Goal: Communication & Community: Answer question/provide support

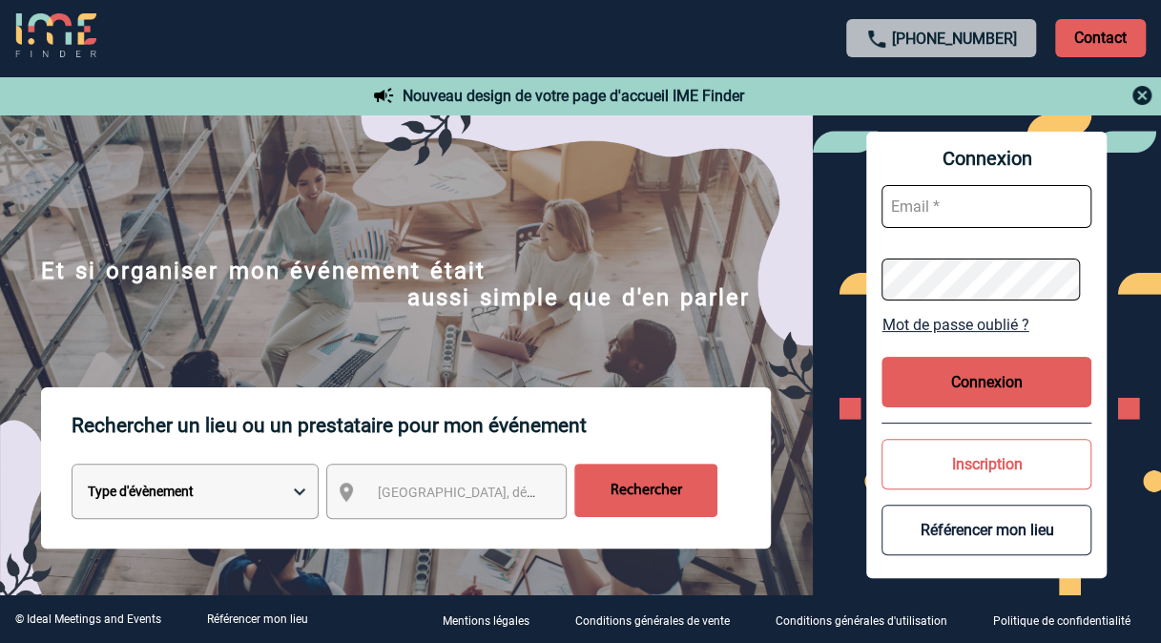
click at [960, 210] on input "text" at bounding box center [987, 206] width 210 height 43
type input "geoffroy.boudon@sanofi.com"
click at [960, 364] on button "Connexion" at bounding box center [987, 382] width 210 height 51
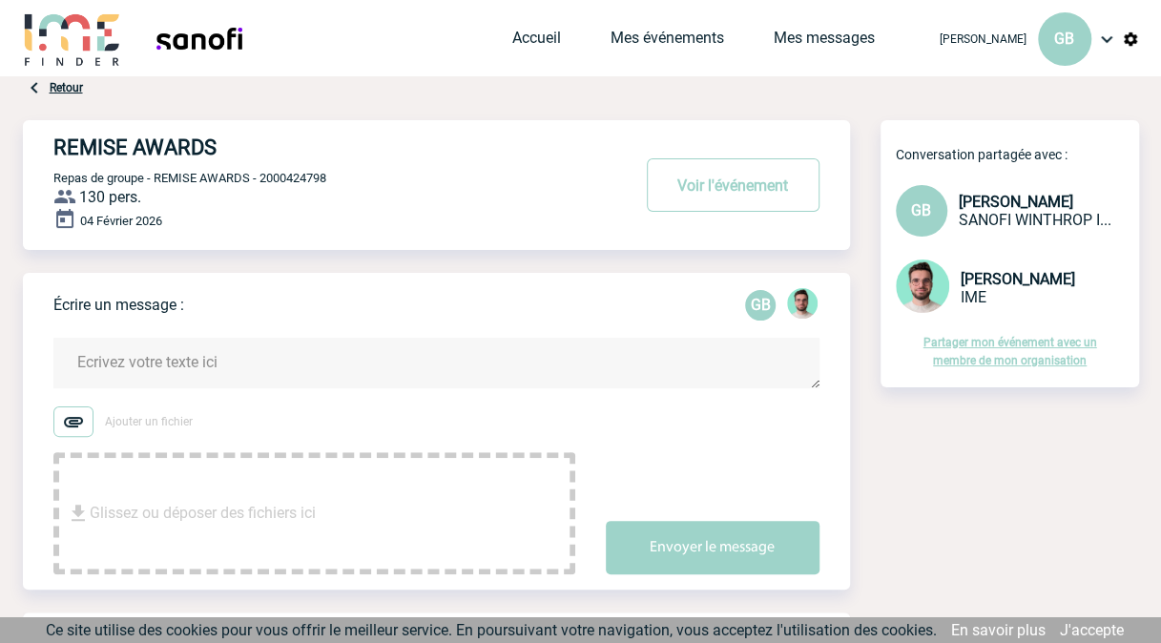
click at [998, 220] on span "SANOFI WINTHROP I..." at bounding box center [1035, 220] width 153 height 18
click at [998, 212] on span "SANOFI WINTHROP I..." at bounding box center [1035, 220] width 153 height 18
click at [797, 38] on link "Mes messages" at bounding box center [824, 42] width 101 height 27
click at [679, 29] on link "Mes événements" at bounding box center [668, 42] width 114 height 27
click at [676, 33] on link "Mes événements" at bounding box center [668, 42] width 114 height 27
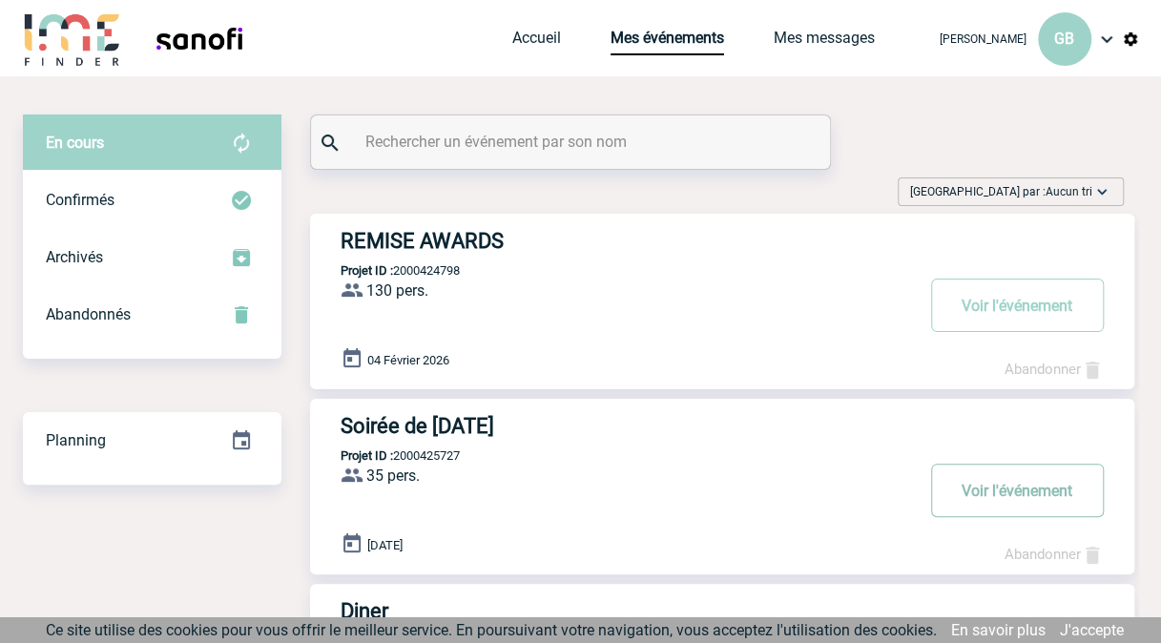
click at [966, 484] on button "Voir l'événement" at bounding box center [1017, 490] width 173 height 53
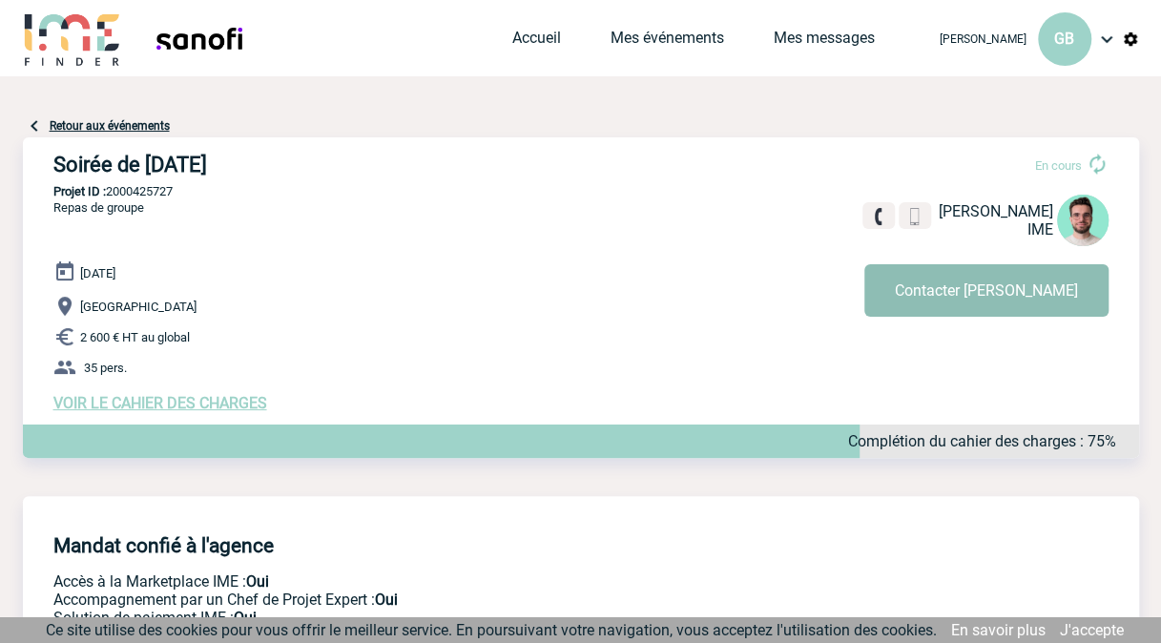
click at [987, 294] on button "Contacter Benjamin" at bounding box center [986, 290] width 244 height 52
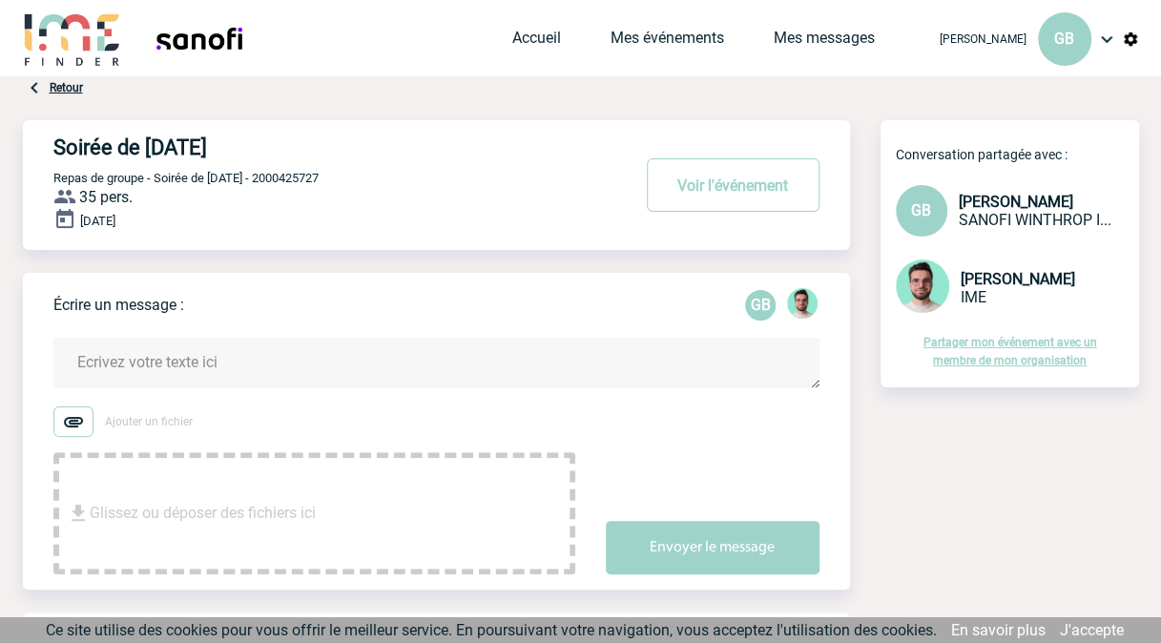
click at [176, 358] on textarea at bounding box center [436, 363] width 766 height 51
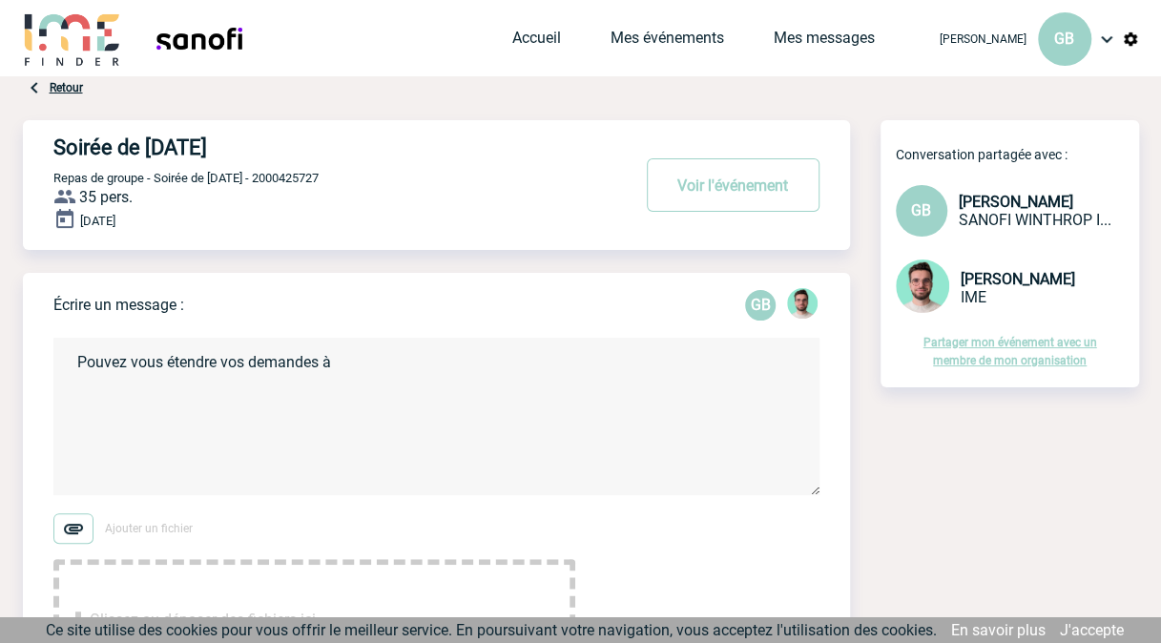
paste textarea "Bar à jeux Shuffled à Paris 19ème"
click at [332, 365] on textarea "Pouvez vous étendre vos demandes à Bar à jeux Shuffled à Paris 19ème" at bounding box center [436, 416] width 766 height 157
click at [588, 362] on textarea "Pouvez vous étendre vos demandes à: Bar à jeux Shuffled à Paris 19ème" at bounding box center [436, 416] width 766 height 157
type textarea "Pouvez vous étendre vos demandes à: Bar à jeux Shuffled à Paris 19ème?"
drag, startPoint x: 1160, startPoint y: 166, endPoint x: 1158, endPoint y: 220, distance: 54.4
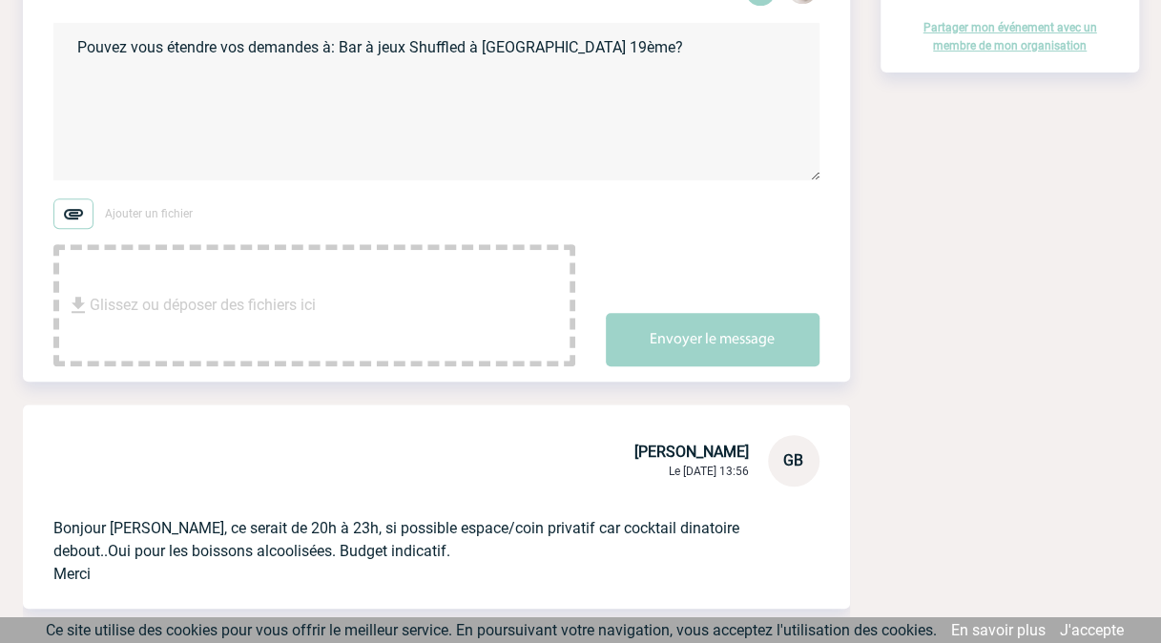
scroll to position [342, 0]
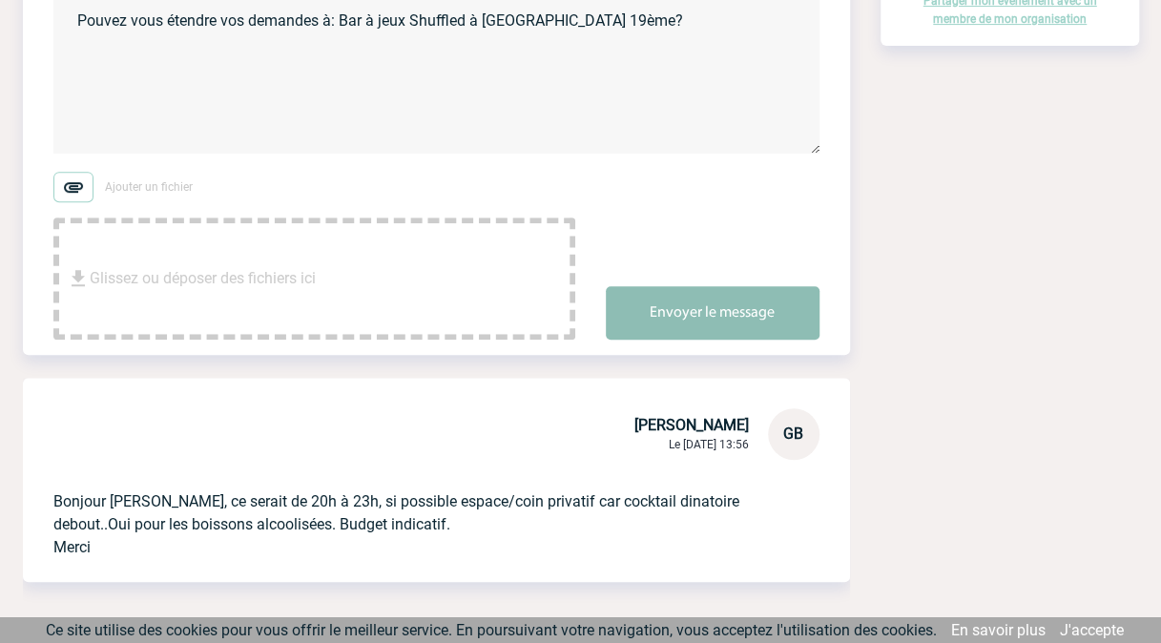
click at [652, 320] on button "Envoyer le message" at bounding box center [713, 312] width 214 height 53
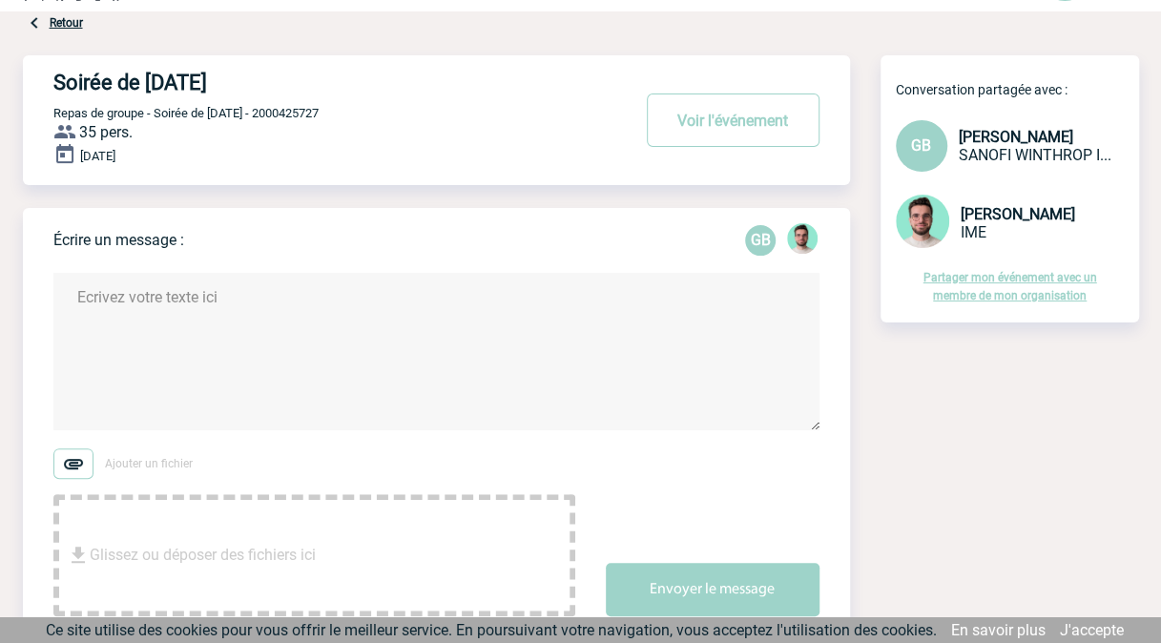
scroll to position [0, 0]
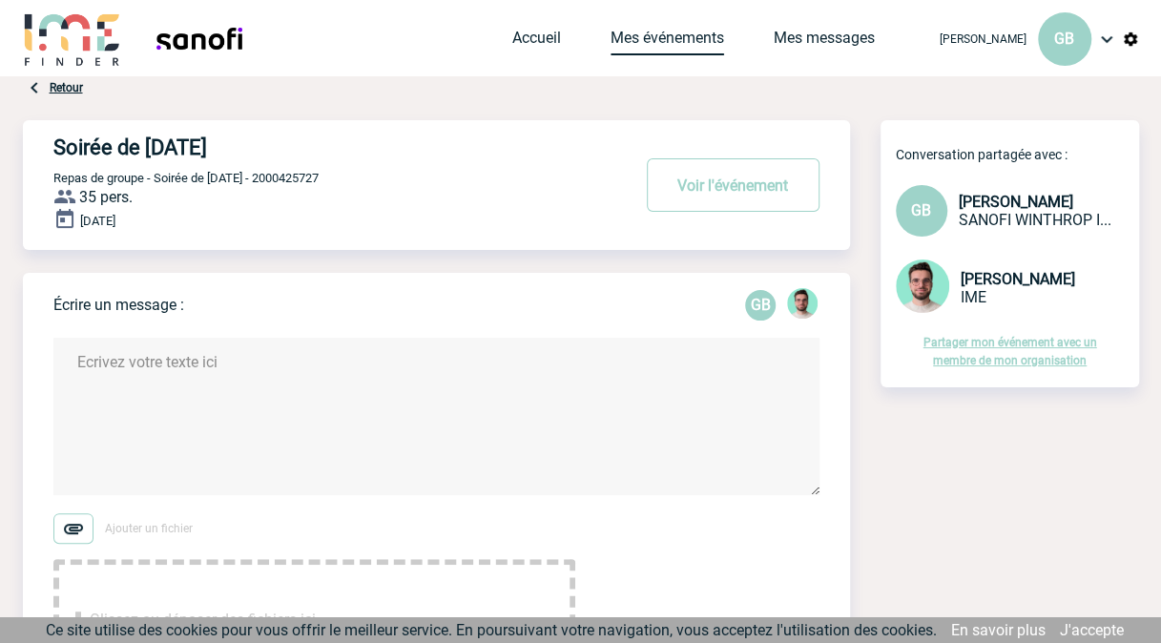
click at [688, 34] on link "Mes événements" at bounding box center [668, 42] width 114 height 27
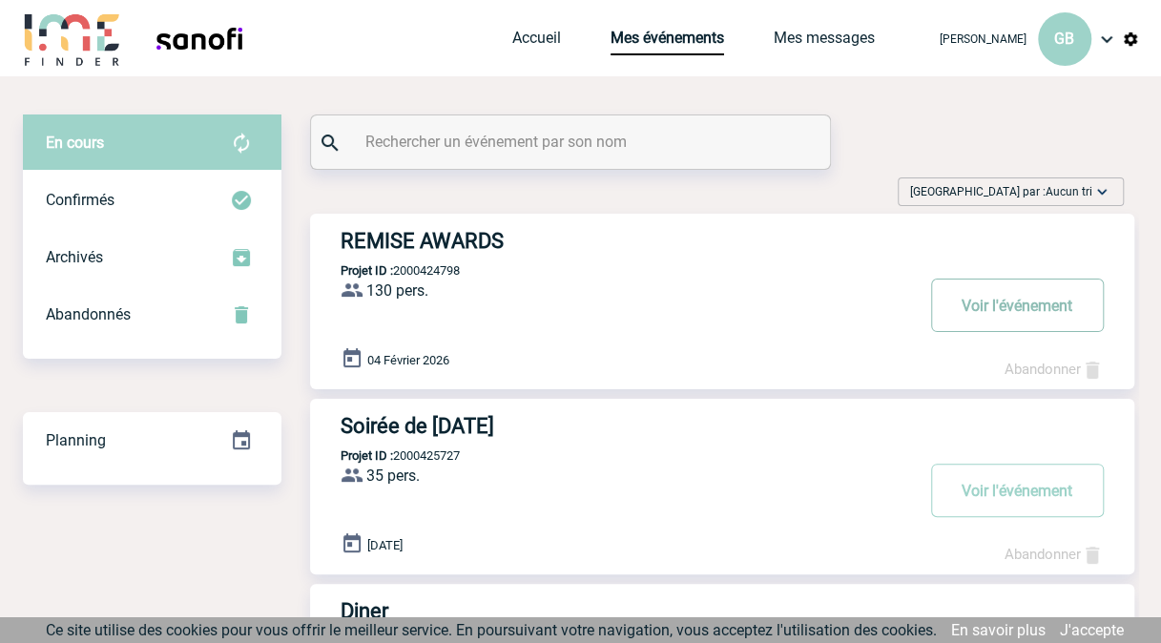
click at [1031, 306] on button "Voir l'événement" at bounding box center [1017, 305] width 173 height 53
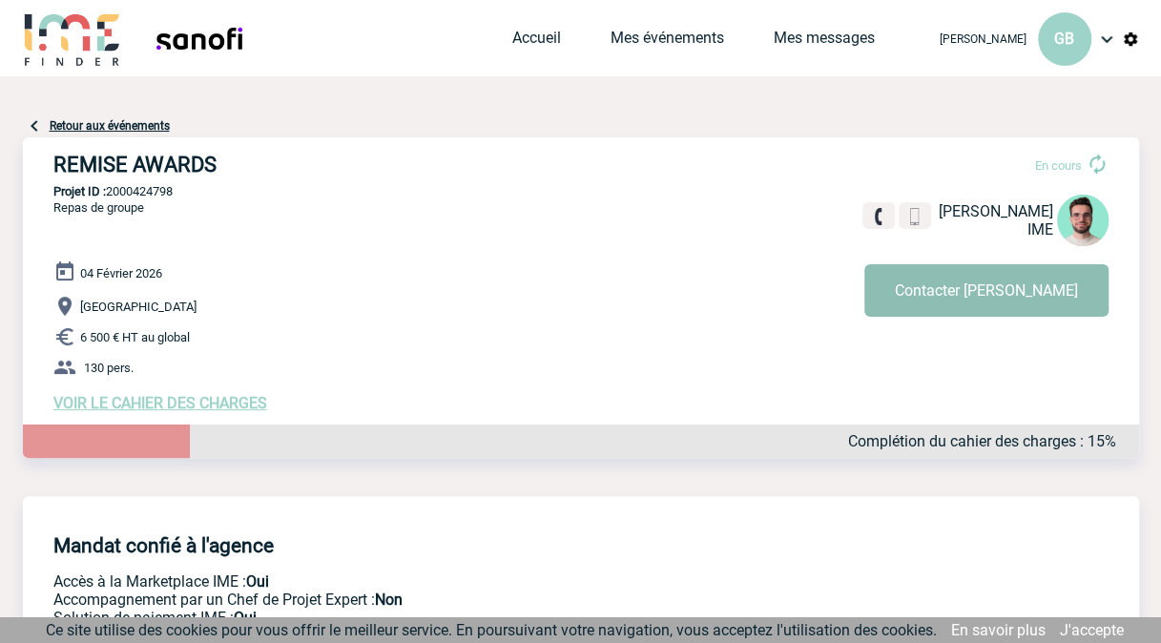
click at [1008, 286] on button "Contacter Benjamin" at bounding box center [986, 290] width 244 height 52
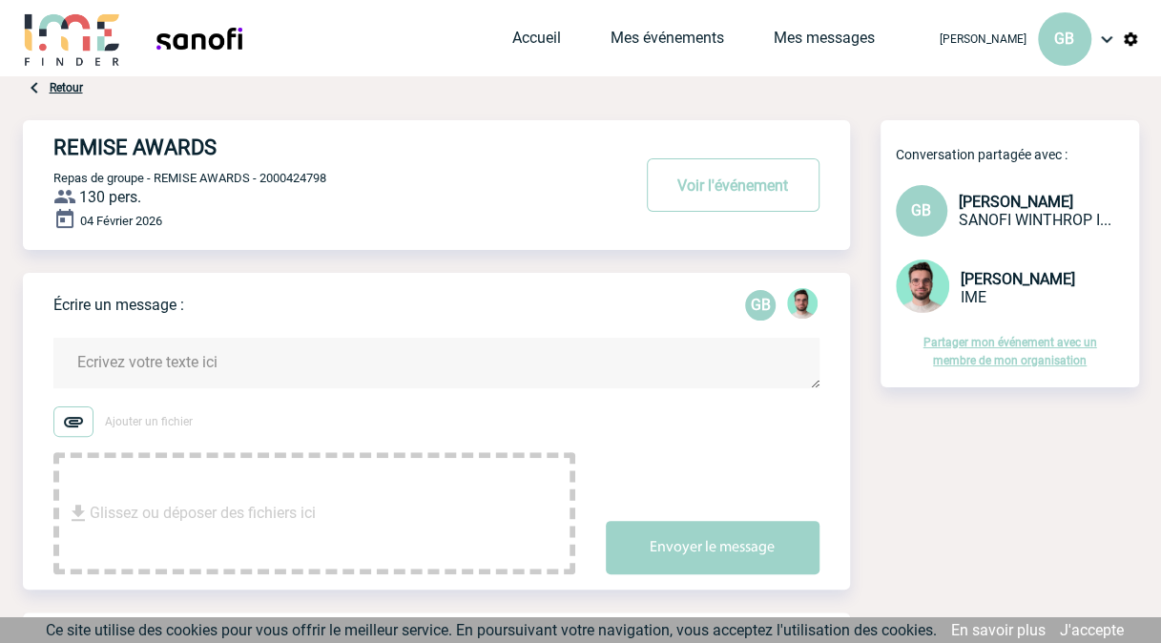
click at [332, 347] on textarea at bounding box center [436, 363] width 766 height 51
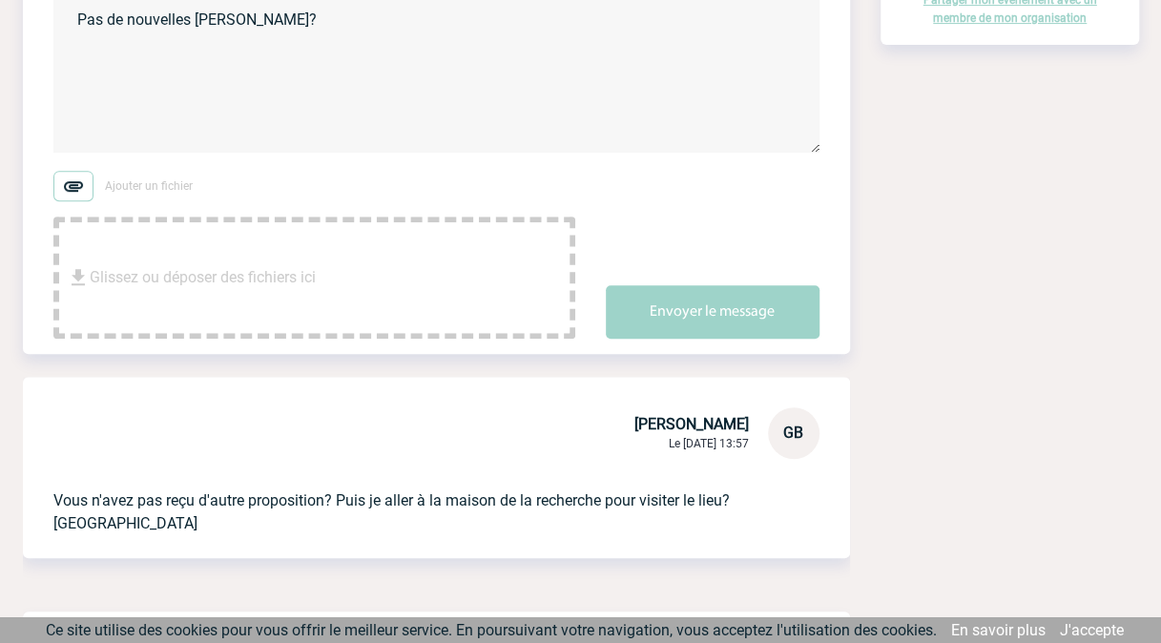
scroll to position [368, 0]
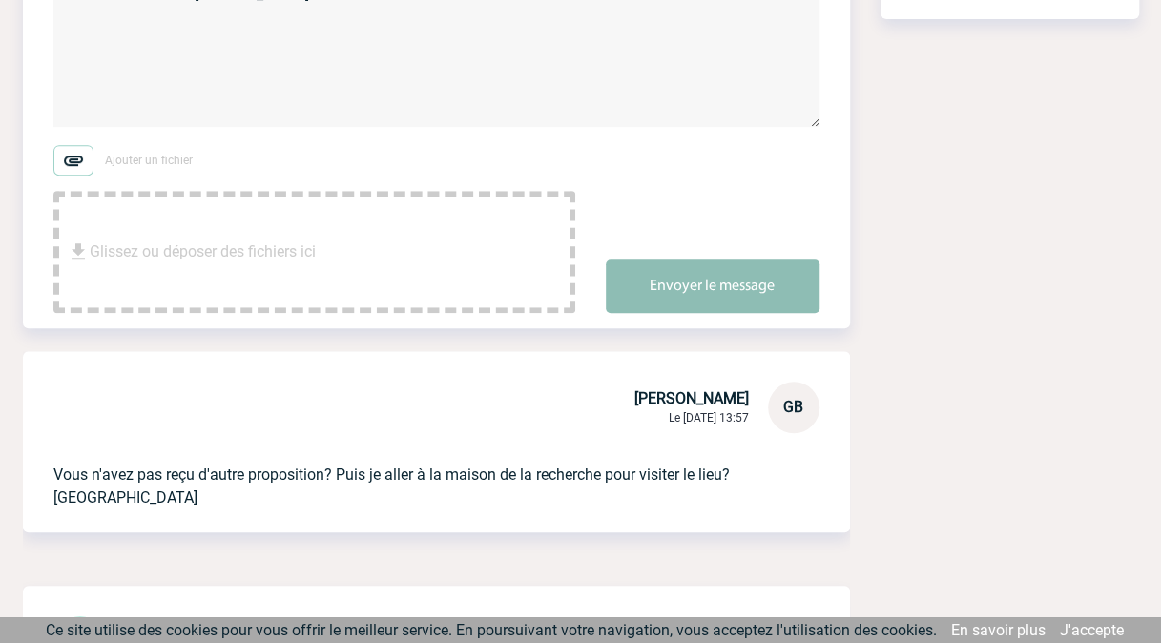
type textarea "Pas de nouvelles [PERSON_NAME]?"
click at [734, 286] on button "Envoyer le message" at bounding box center [713, 286] width 214 height 53
